Goal: Transaction & Acquisition: Purchase product/service

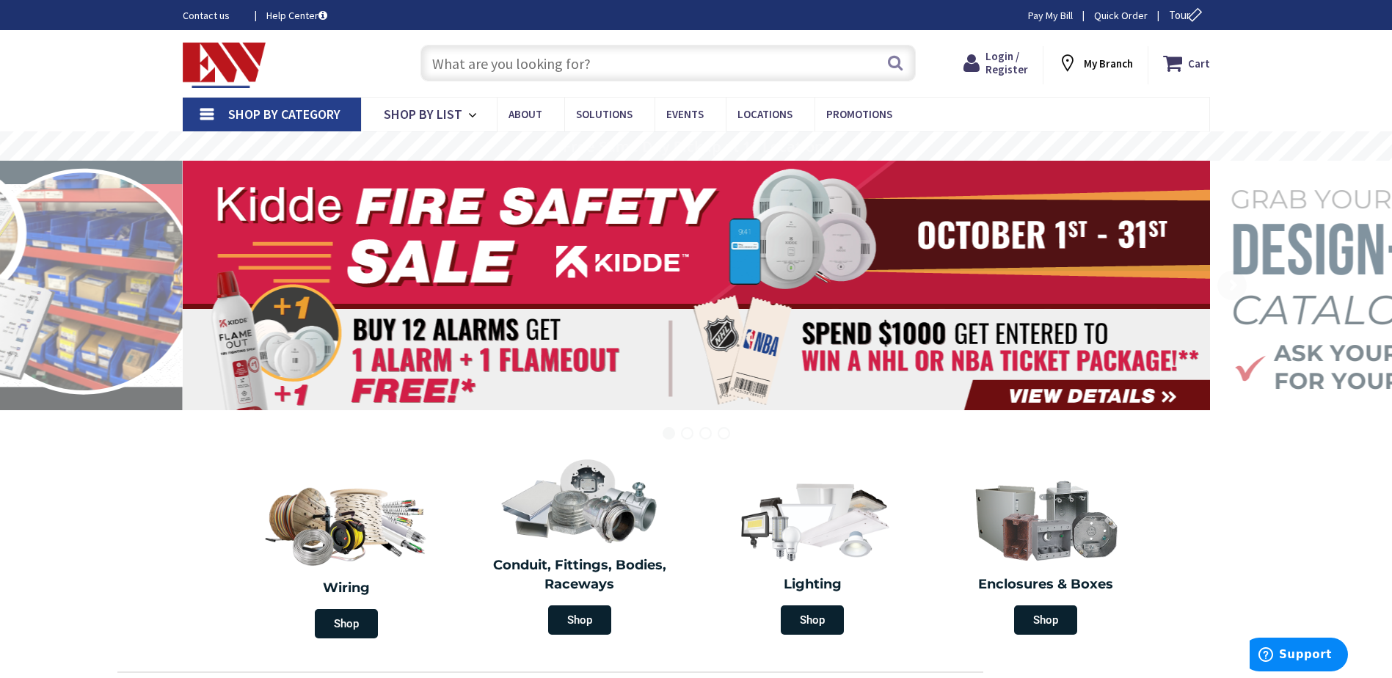
click at [694, 64] on input "text" at bounding box center [668, 63] width 495 height 37
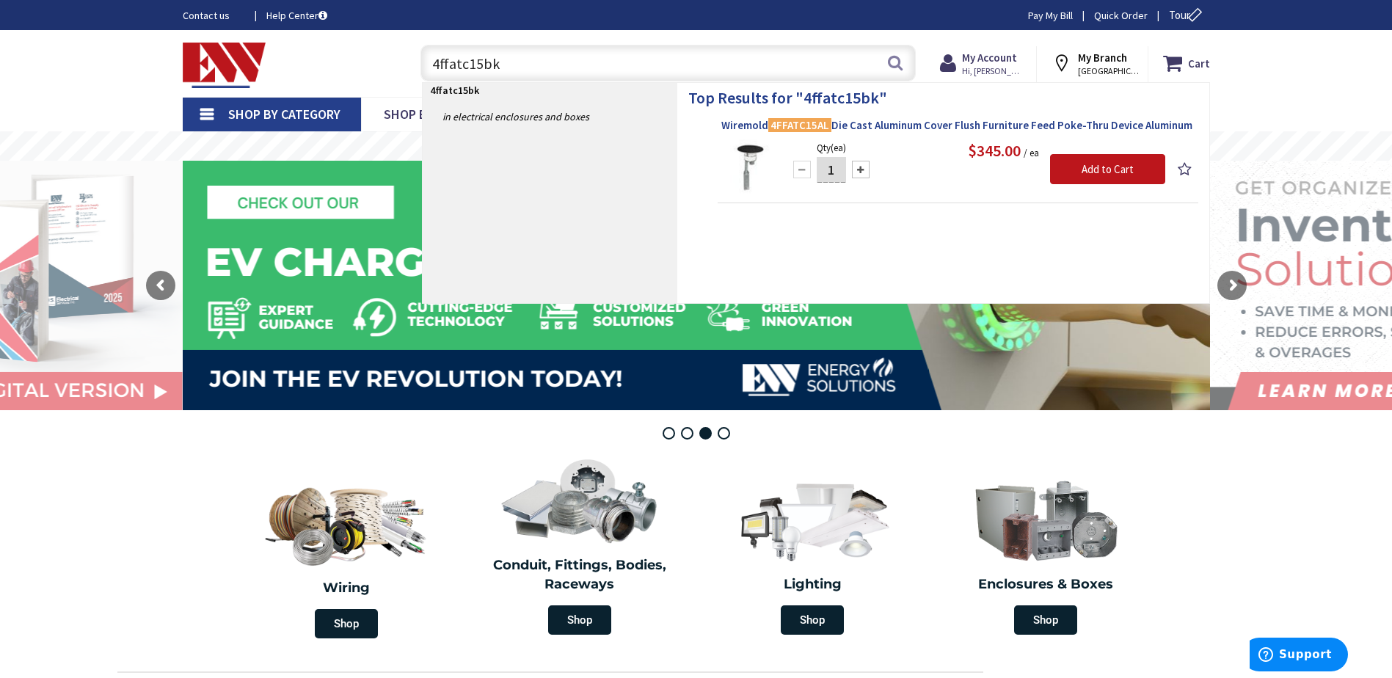
type input "4ffatc15bk"
click at [931, 126] on span "Wiremold 4FFATC15AL Die Cast Aluminum Cover Flush Furniture Feed Poke-Thru Devi…" at bounding box center [957, 125] width 473 height 15
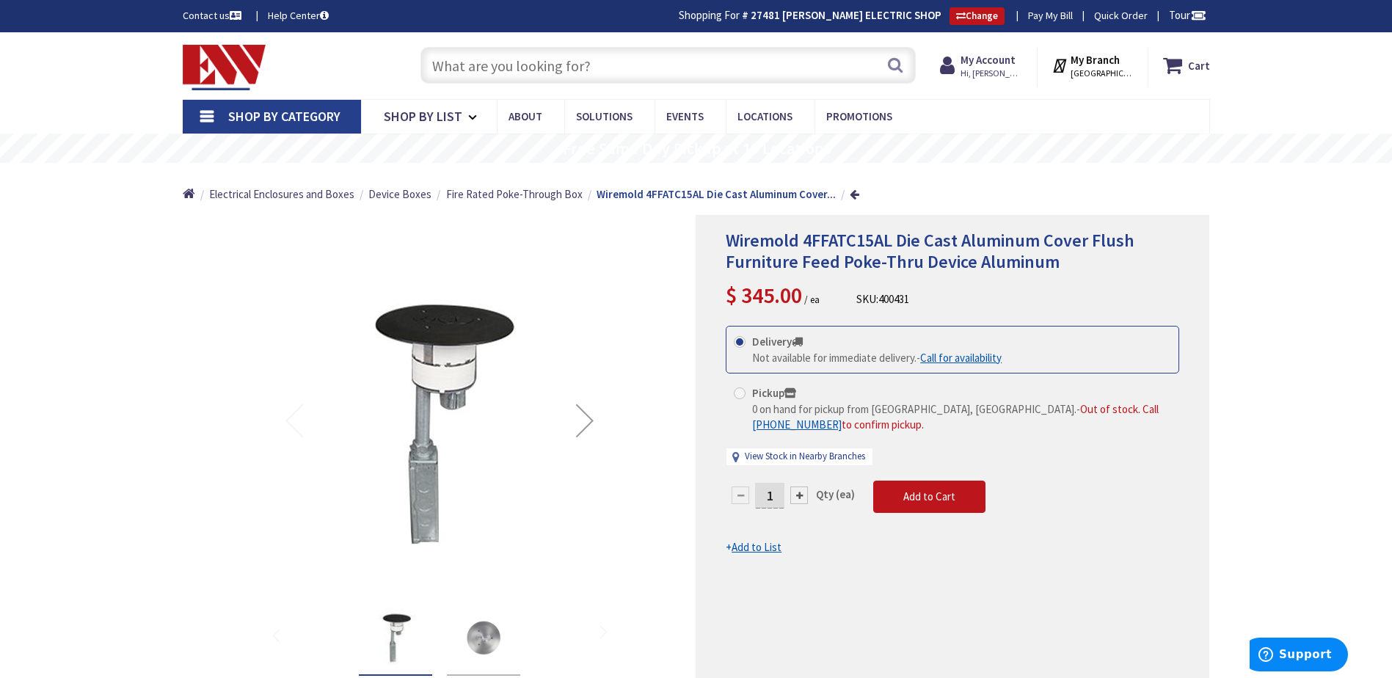
click at [512, 70] on input "text" at bounding box center [668, 65] width 495 height 37
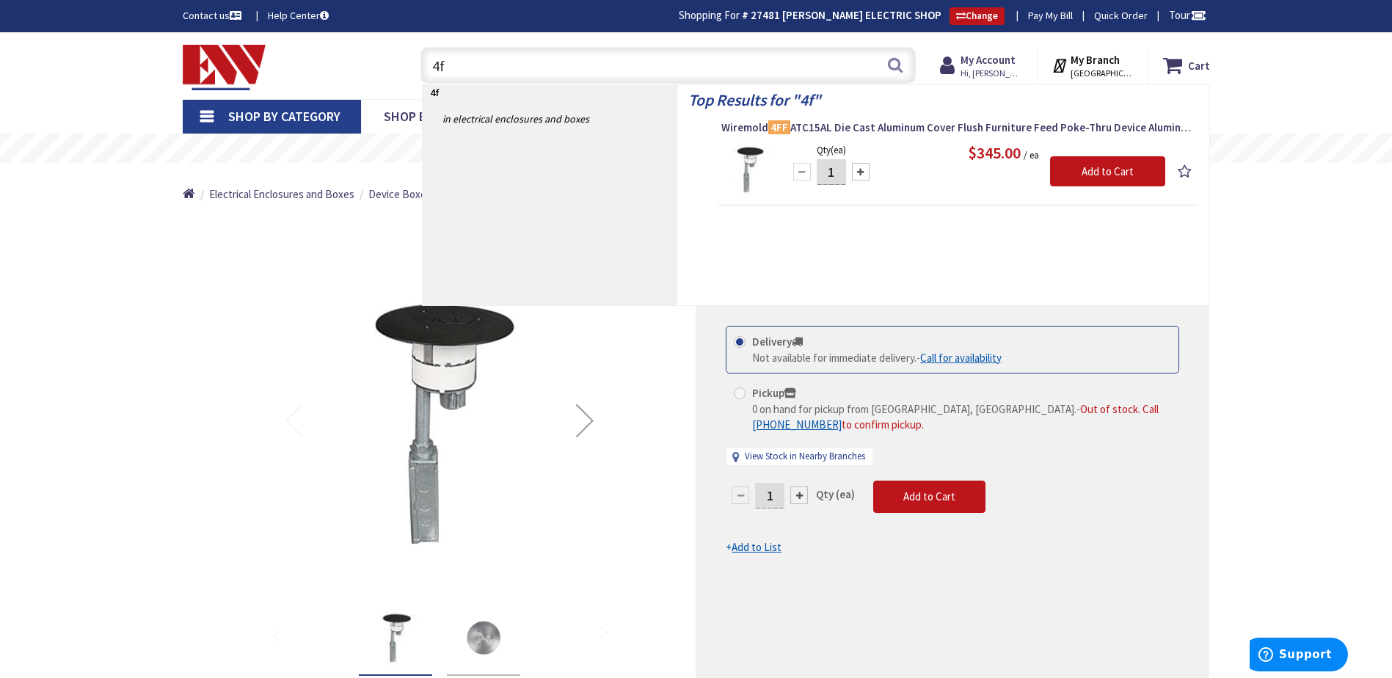
type input "4"
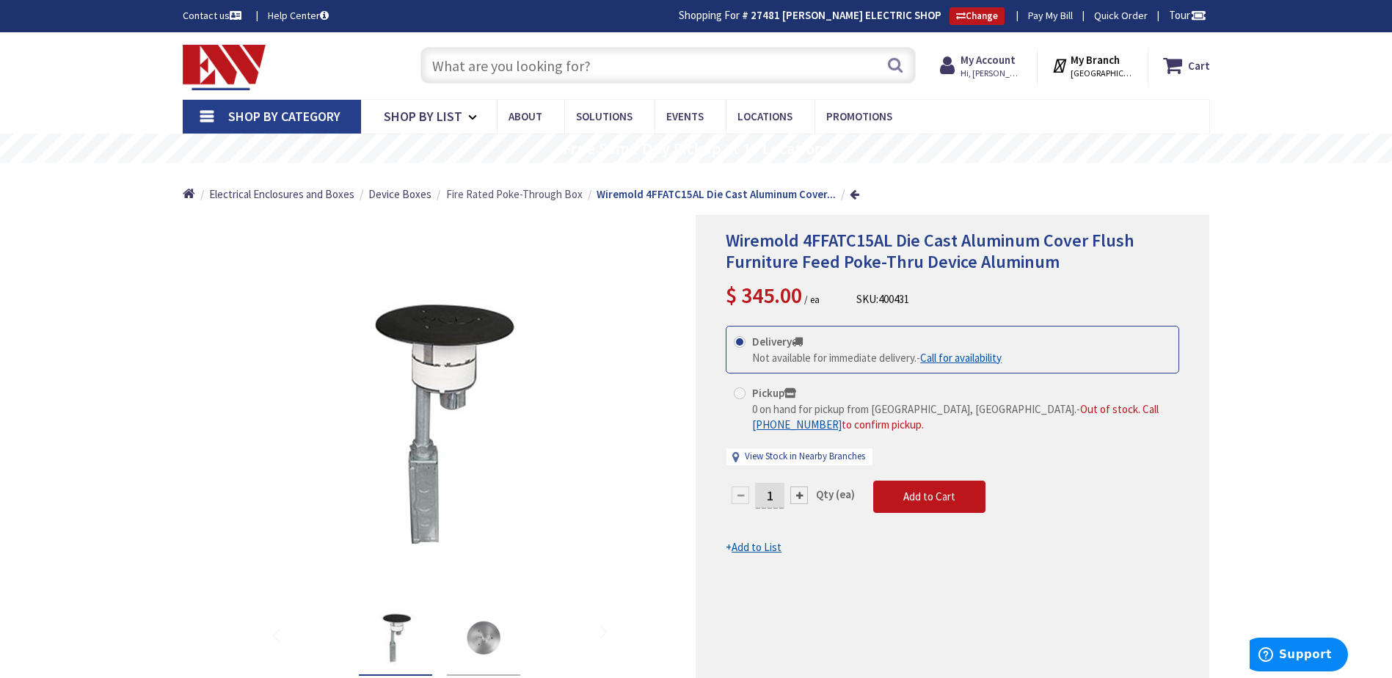
click at [505, 194] on span "Fire Rated Poke-Through Box" at bounding box center [514, 194] width 137 height 14
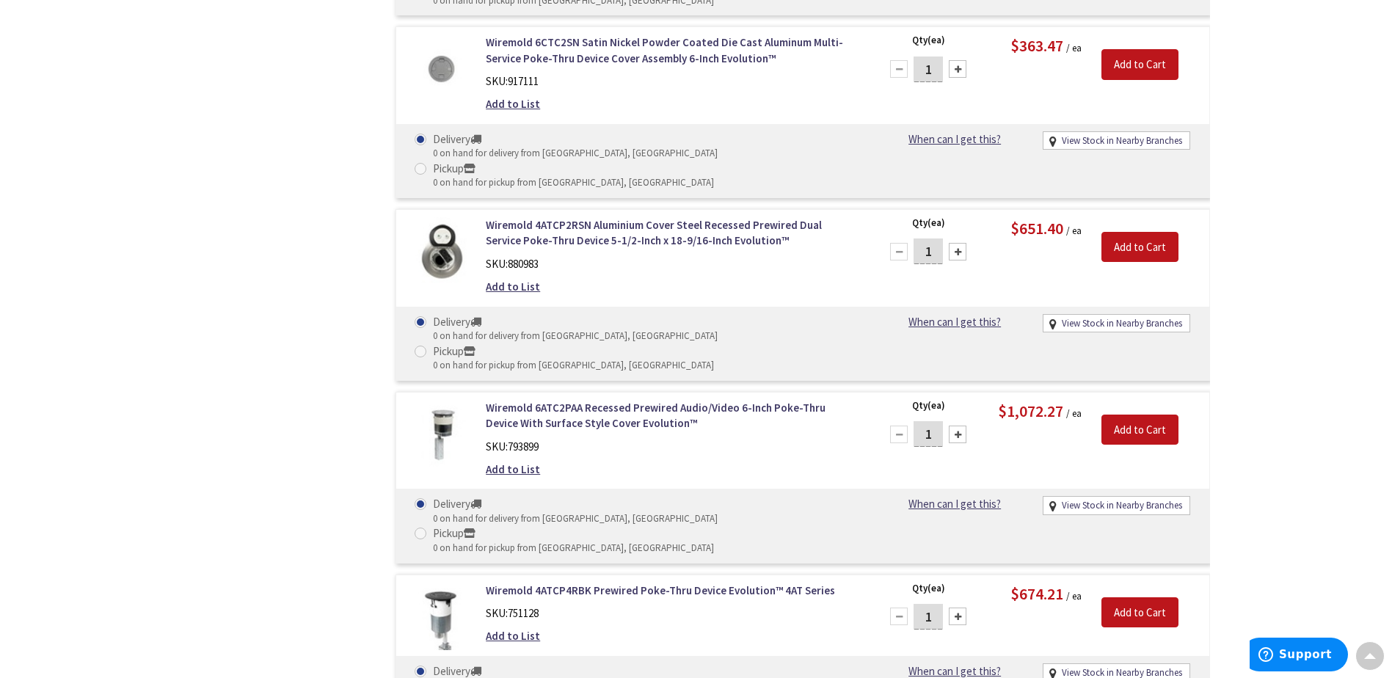
scroll to position [1348, 0]
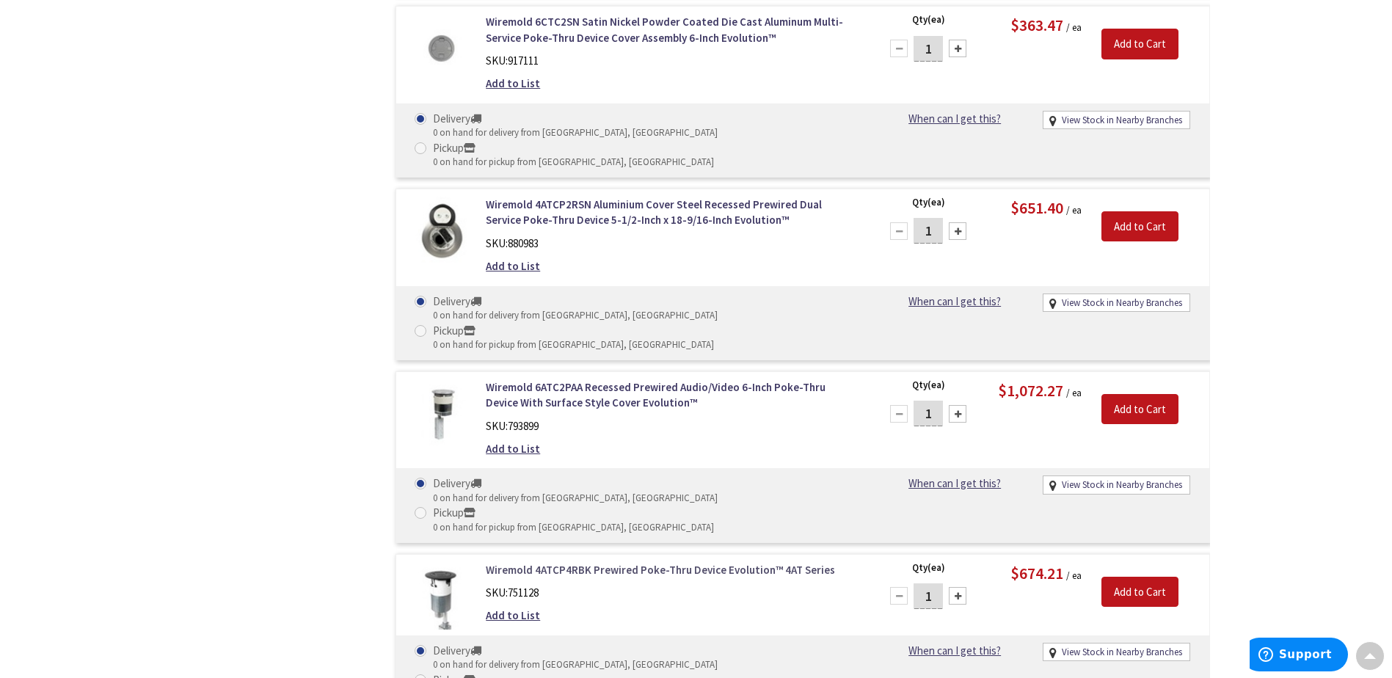
click at [619, 562] on link "Wiremold 4ATCP4RBK Prewired Poke-Thru Device Evolution™ 4AT Series" at bounding box center [673, 569] width 374 height 15
